Goal: Obtain resource: Obtain resource

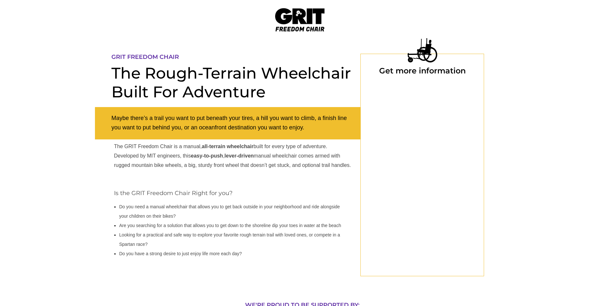
select select "US"
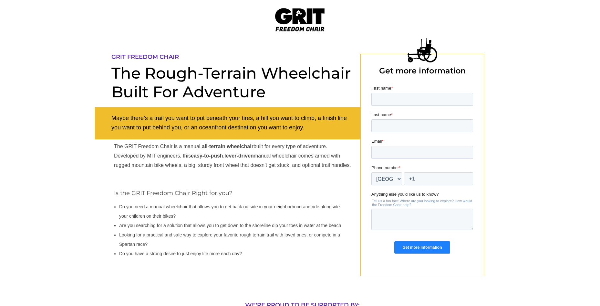
click at [425, 249] on input "Get more information" at bounding box center [422, 247] width 56 height 12
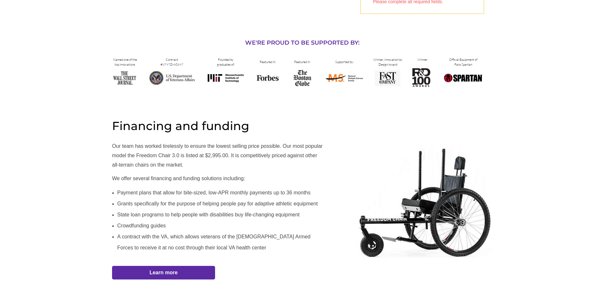
scroll to position [264, 0]
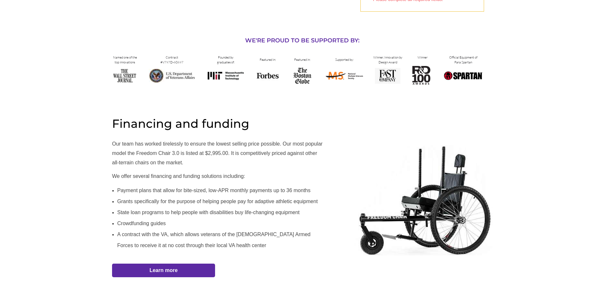
click at [539, 116] on div at bounding box center [300, 204] width 600 height 213
click at [178, 271] on strong "Learn more" at bounding box center [164, 269] width 28 height 5
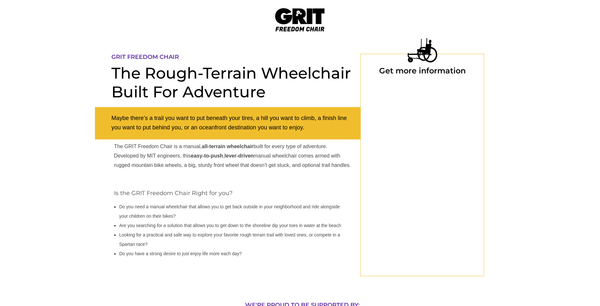
scroll to position [54, 0]
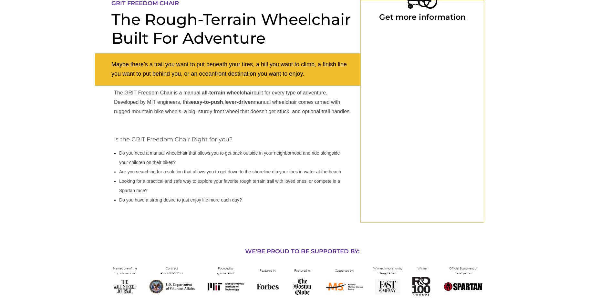
select select "US"
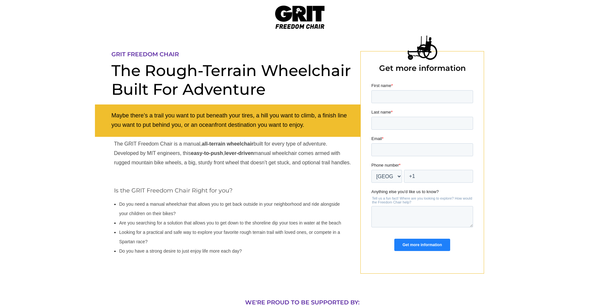
scroll to position [0, 0]
